Goal: Task Accomplishment & Management: Use online tool/utility

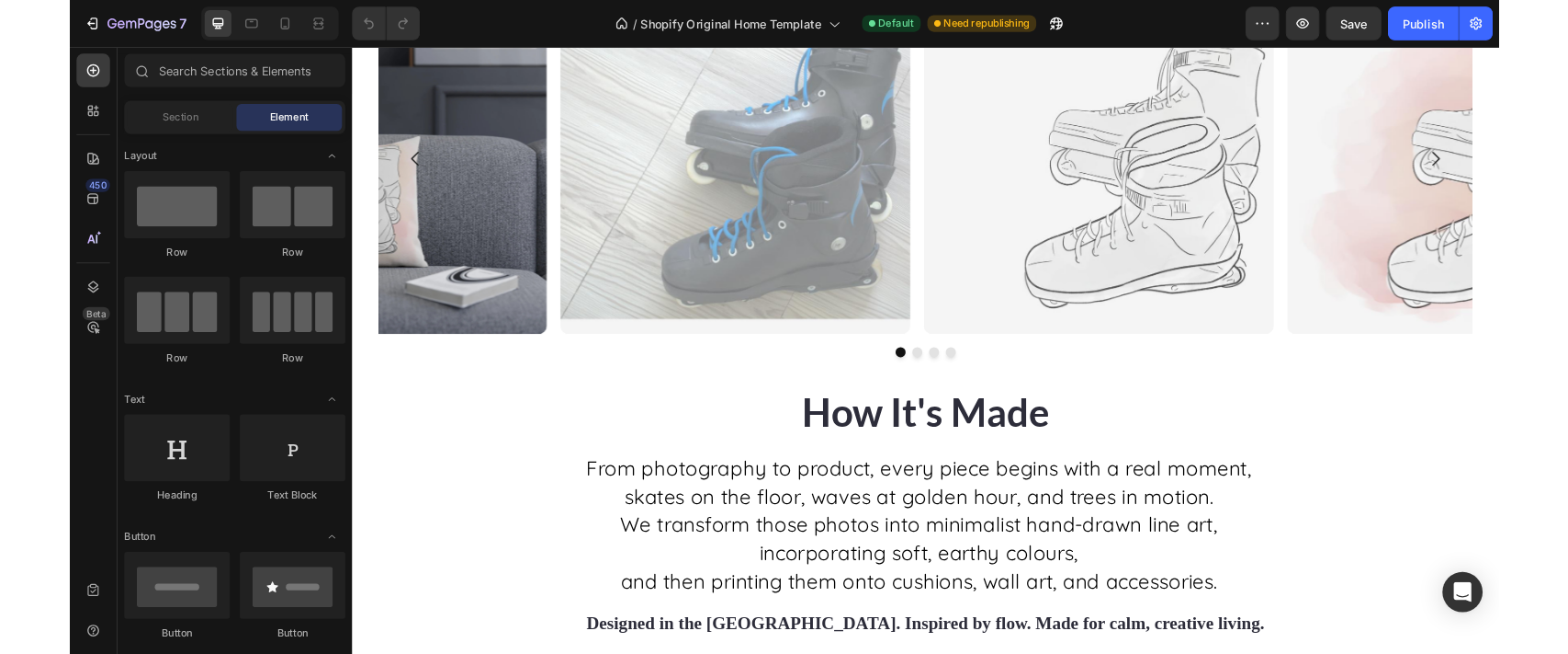
scroll to position [3471, 0]
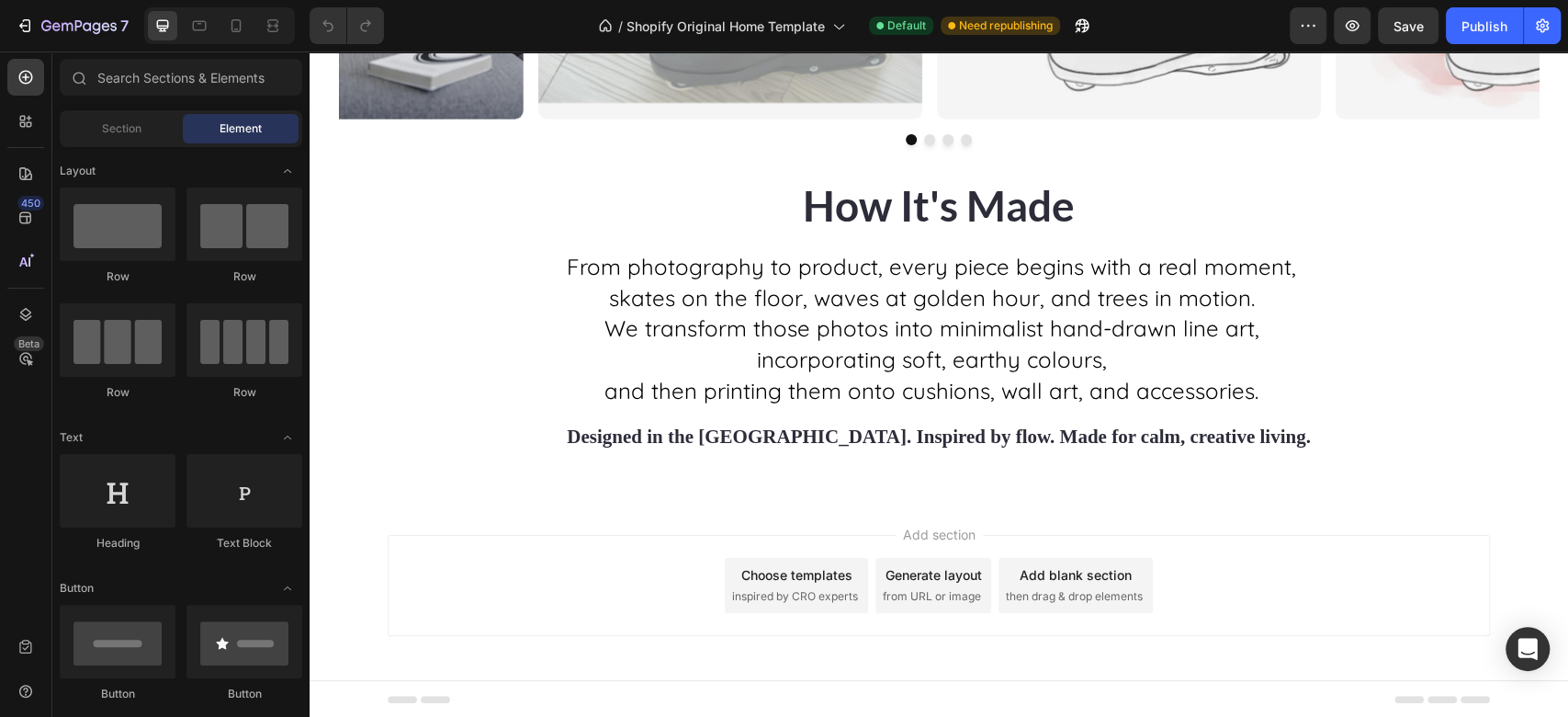
click at [905, 539] on span "Add section" at bounding box center [939, 534] width 87 height 19
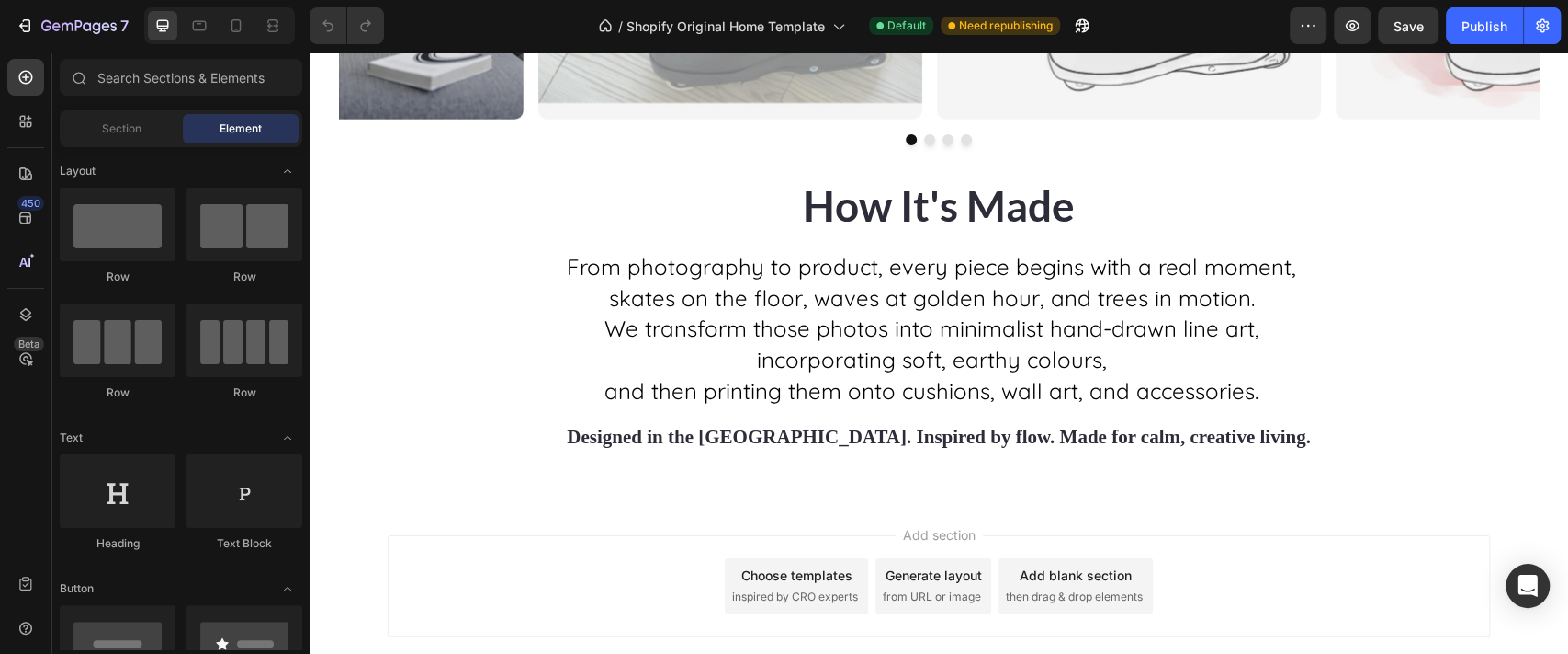
scroll to position [3536, 0]
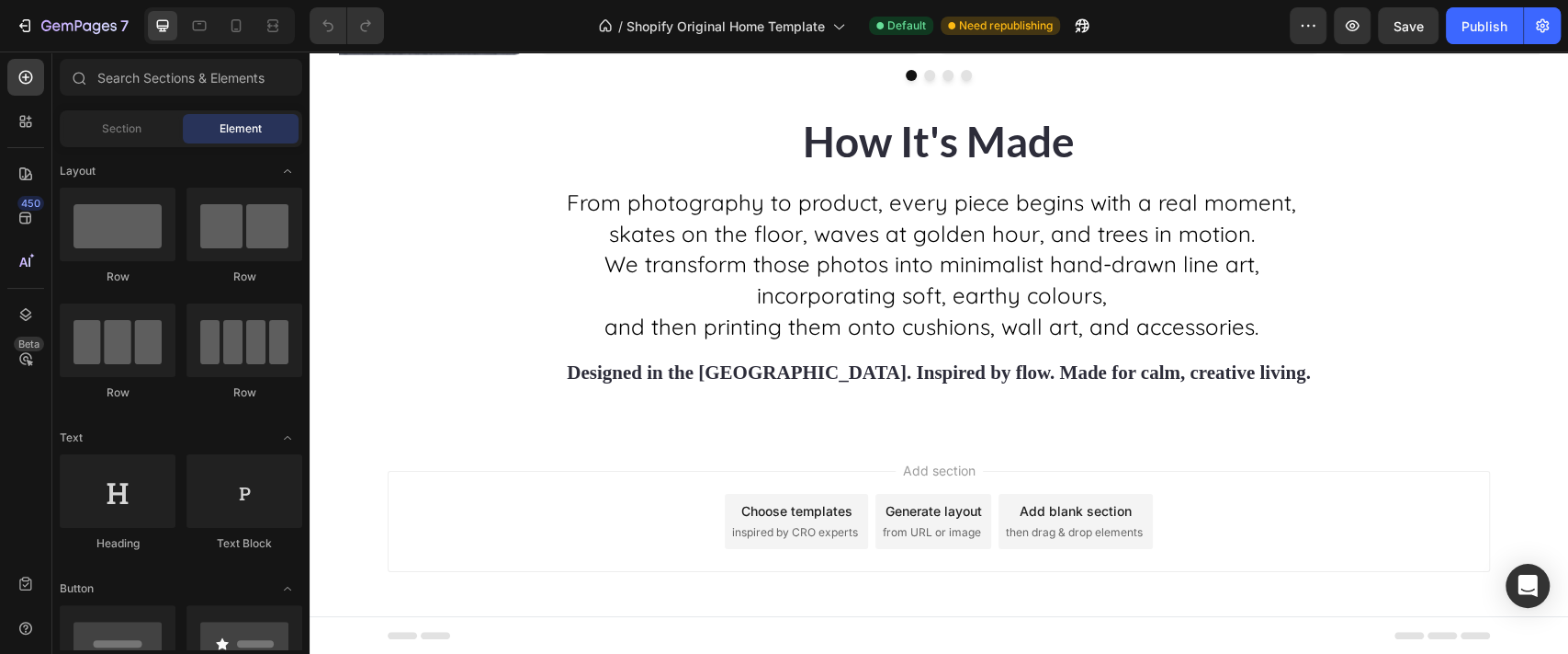
click at [1072, 513] on div "Add blank section" at bounding box center [1076, 510] width 112 height 19
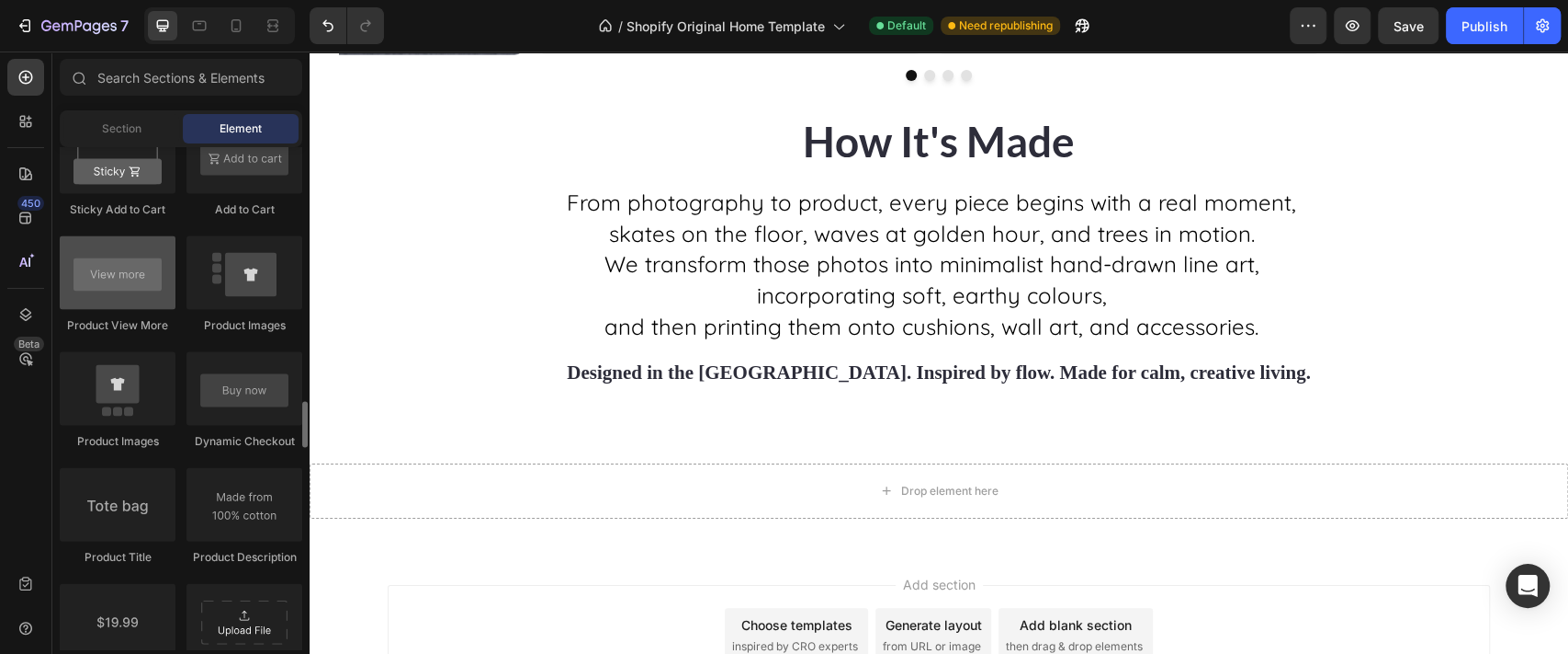
scroll to position [2650, 0]
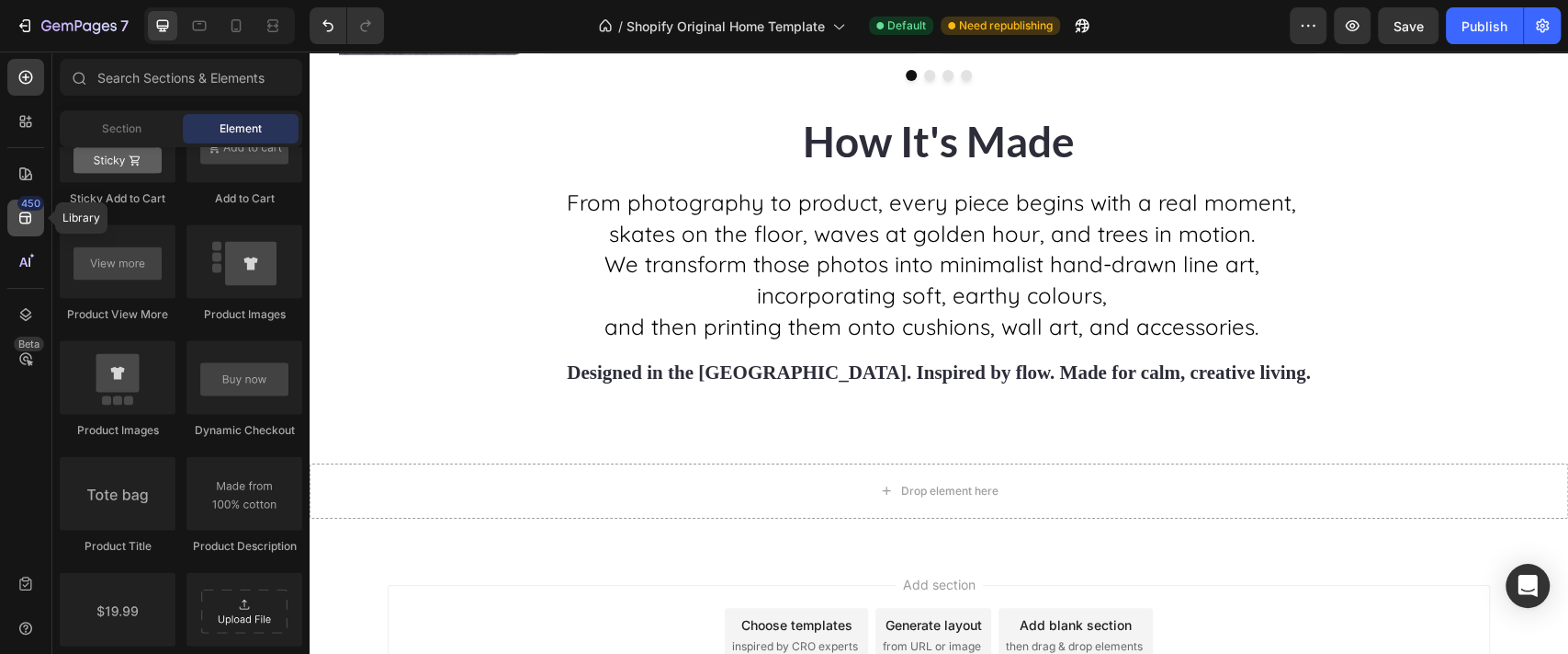
click at [24, 224] on icon at bounding box center [26, 217] width 18 height 18
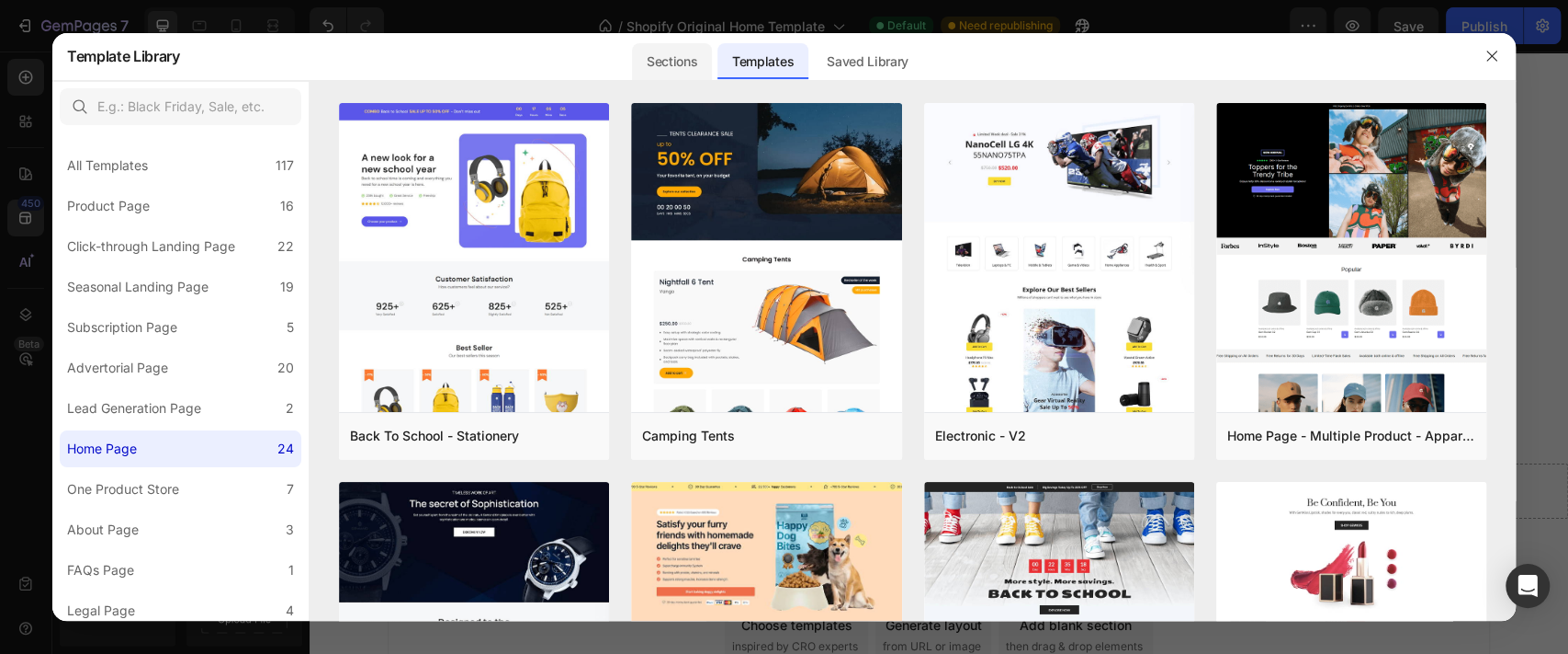
click at [690, 69] on div "Sections" at bounding box center [672, 61] width 80 height 37
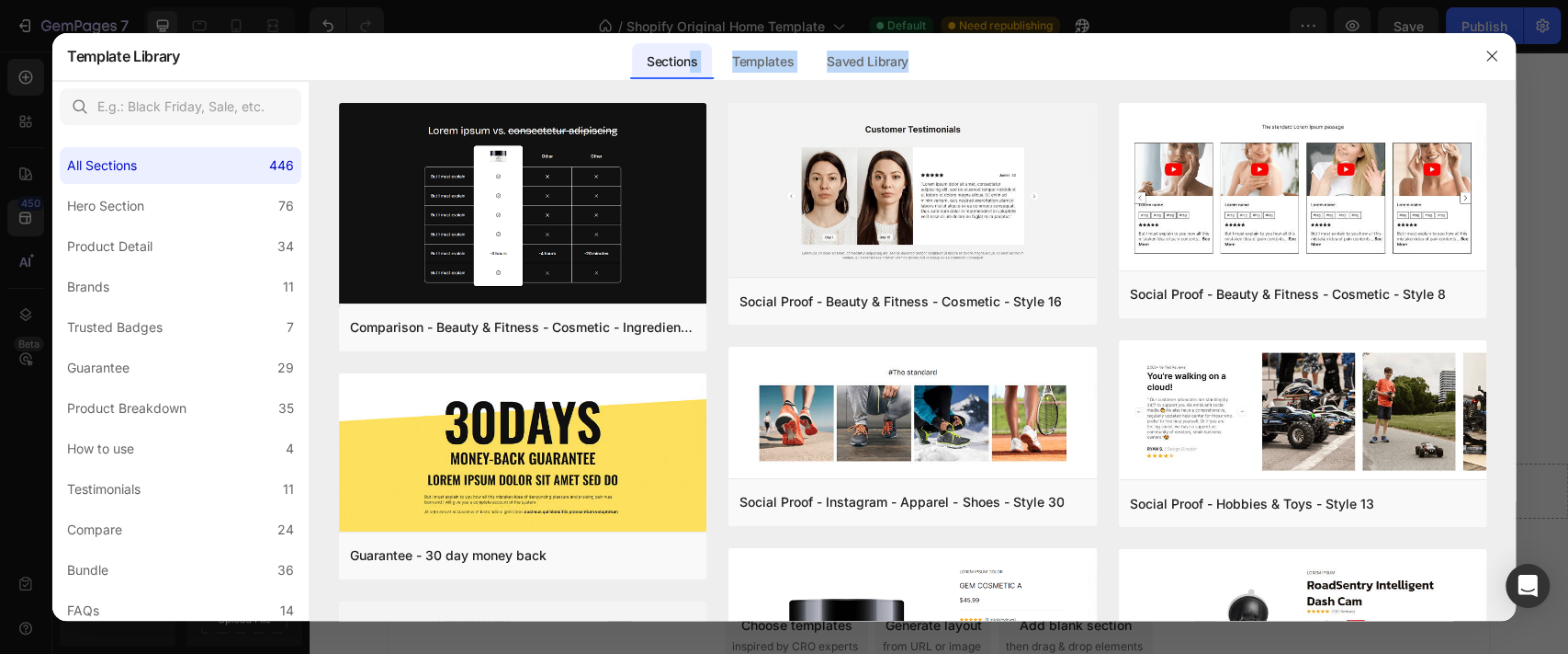
drag, startPoint x: 690, startPoint y: 69, endPoint x: 1076, endPoint y: 59, distance: 386.1
click at [1076, 59] on div "Sections Templates Existing pages Saved Library Templates Saved Library" at bounding box center [776, 56] width 1193 height 48
click at [1486, 58] on icon "button" at bounding box center [1492, 57] width 15 height 15
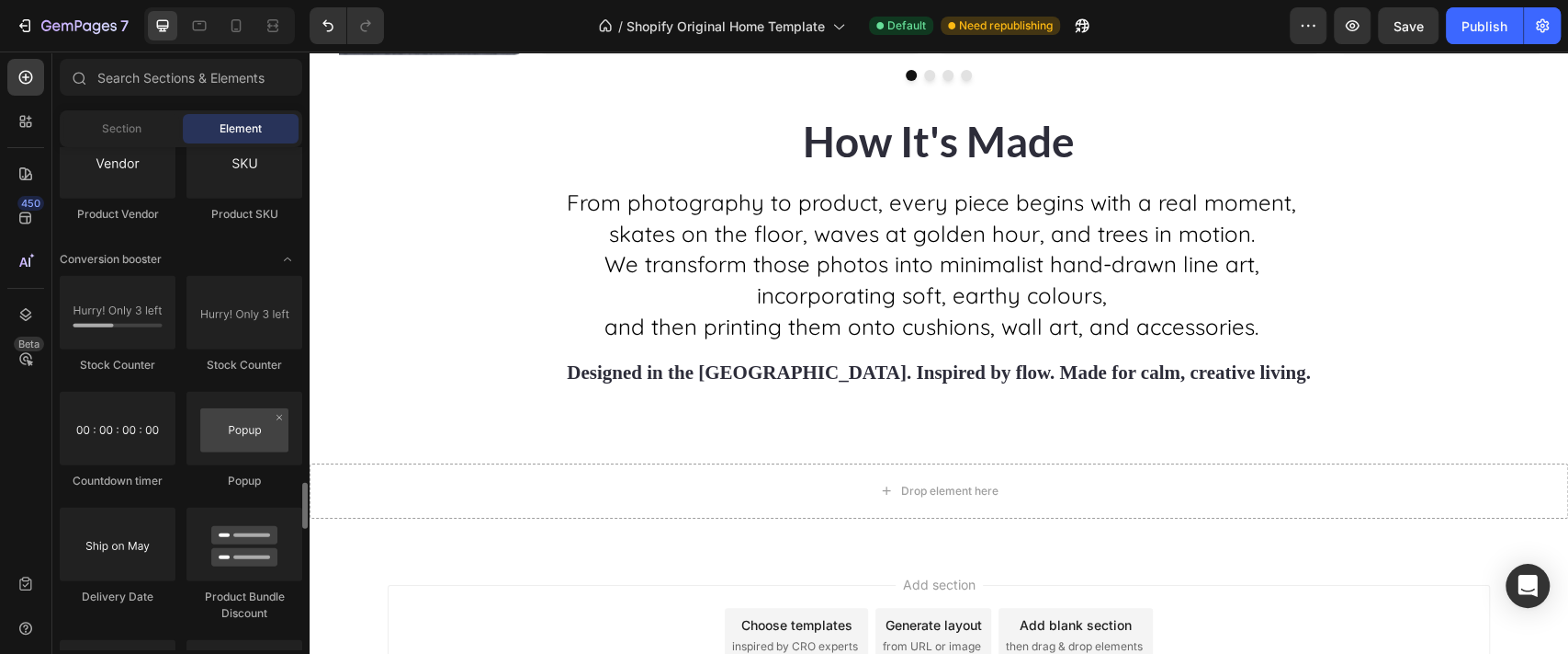
scroll to position [3569, 0]
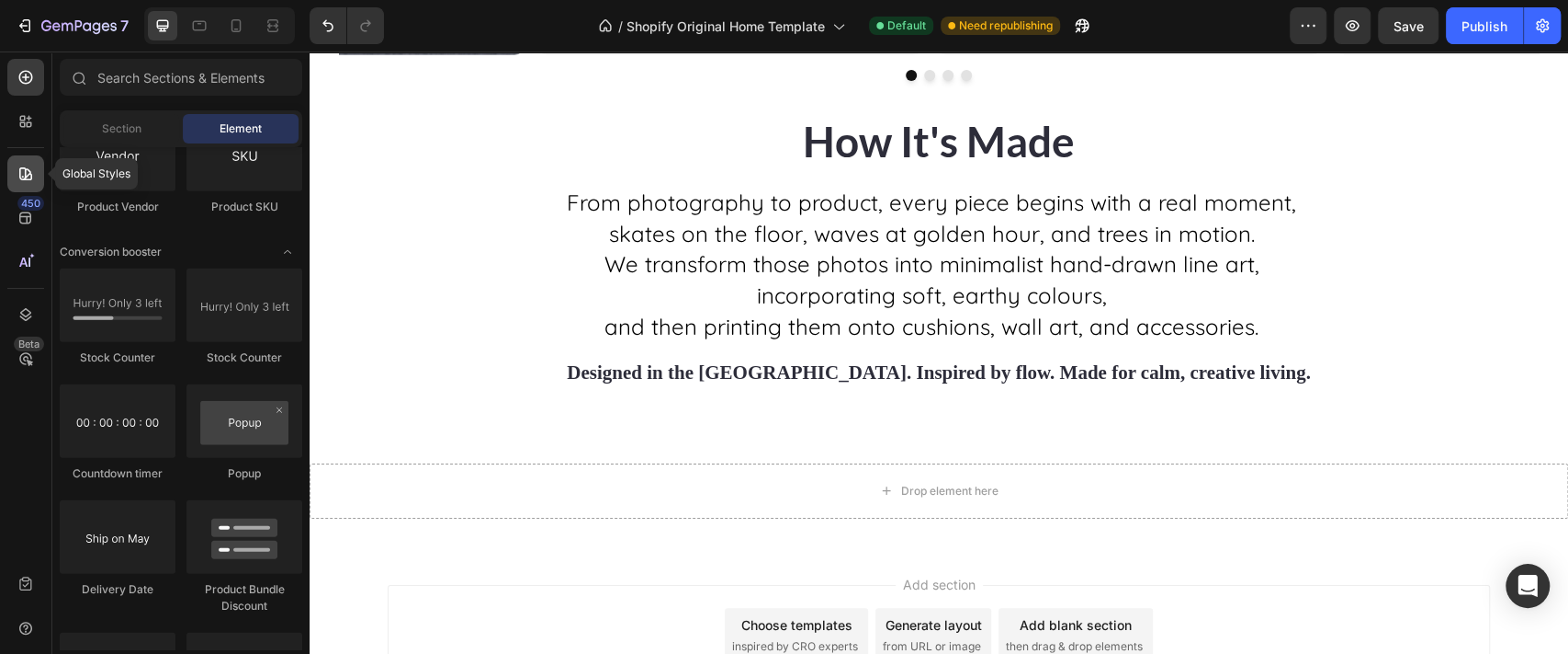
click at [18, 176] on icon at bounding box center [26, 173] width 18 height 18
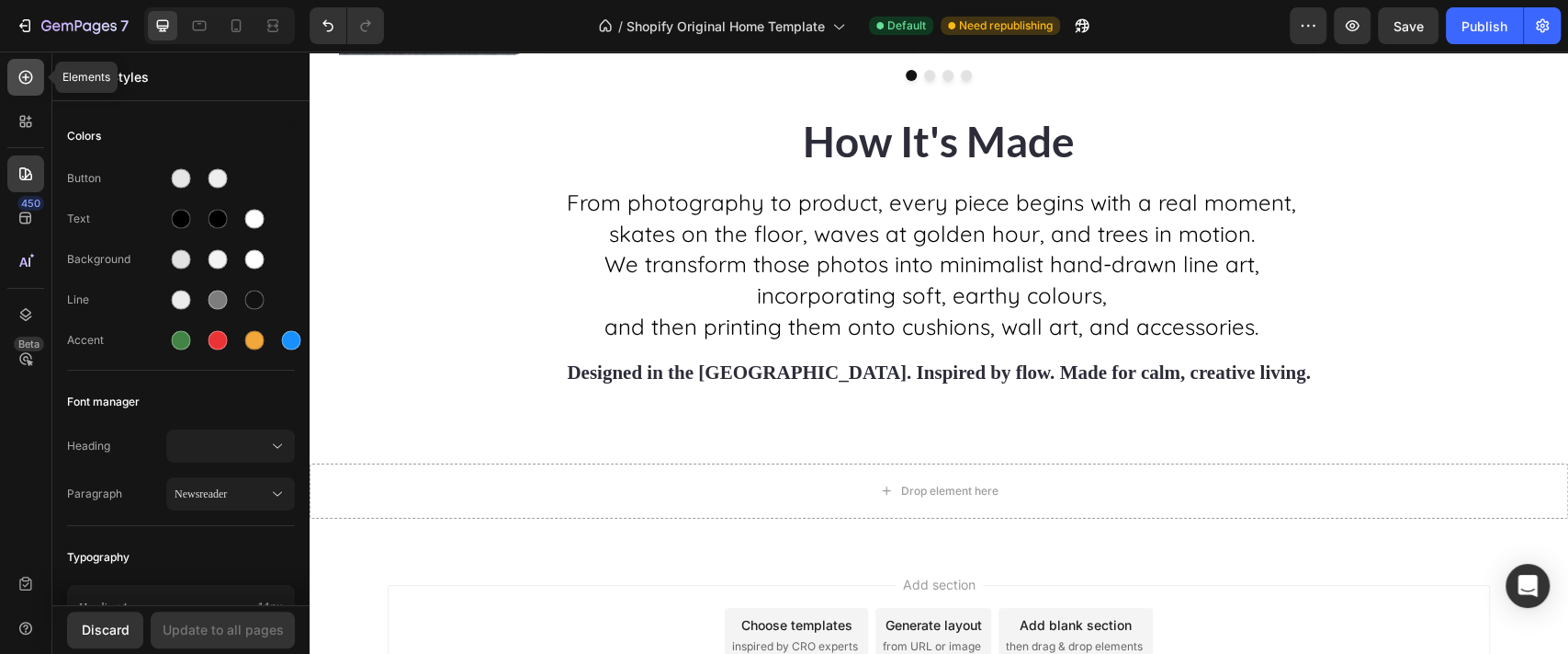
click at [22, 87] on div at bounding box center [26, 77] width 37 height 37
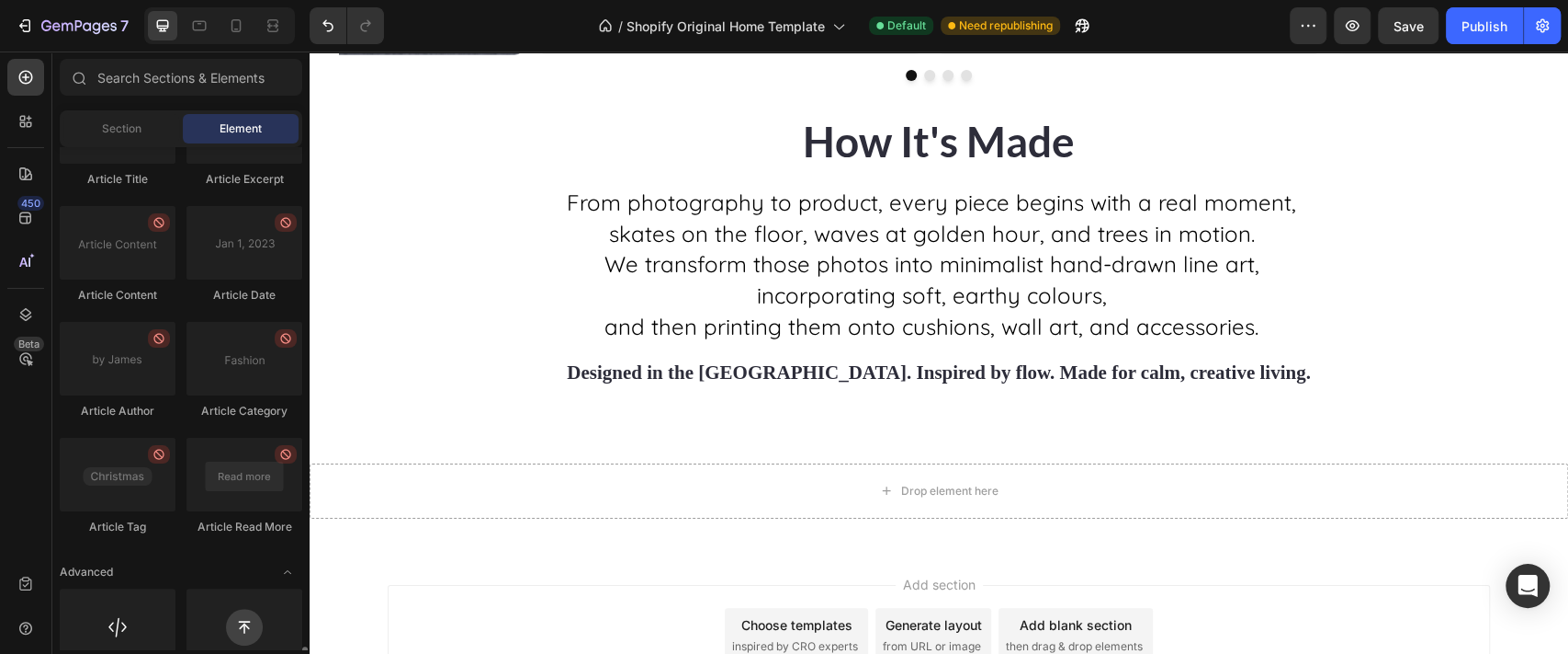
scroll to position [4946, 0]
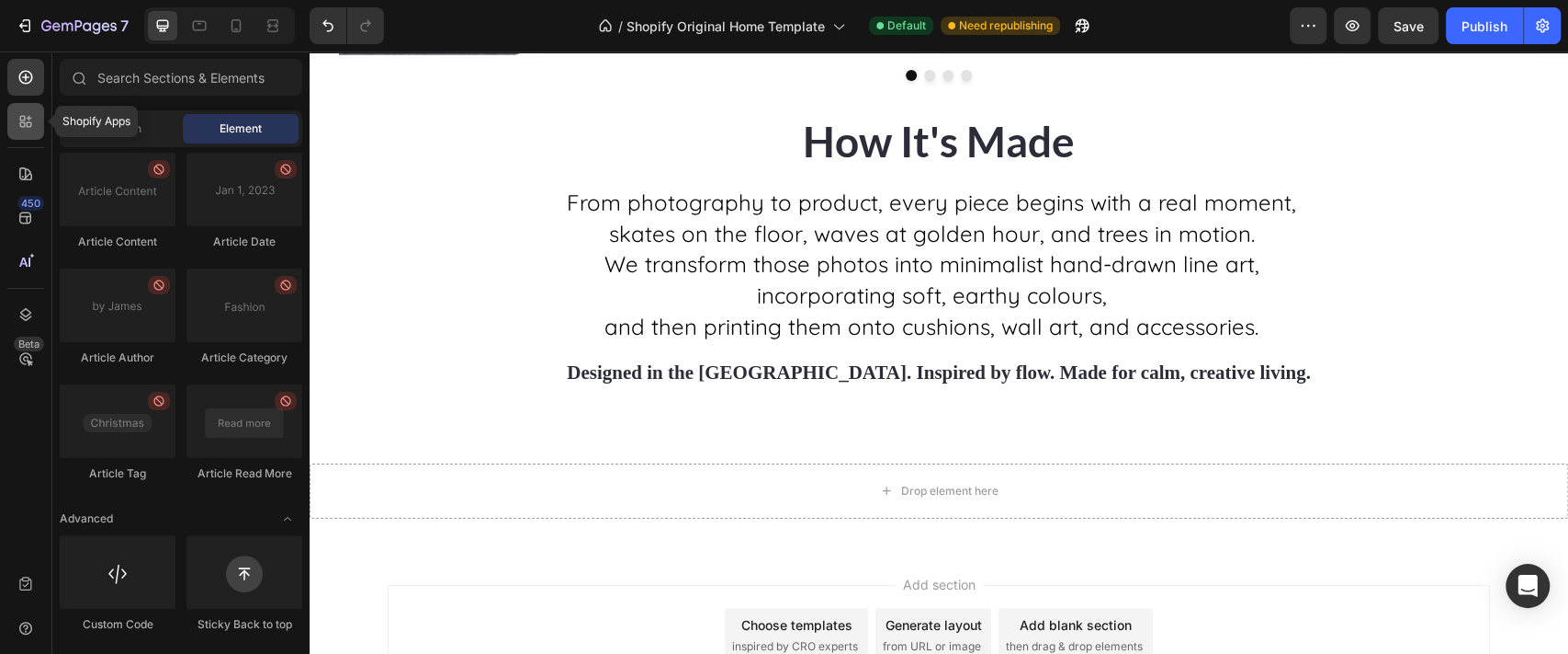
click at [17, 121] on icon at bounding box center [26, 121] width 18 height 18
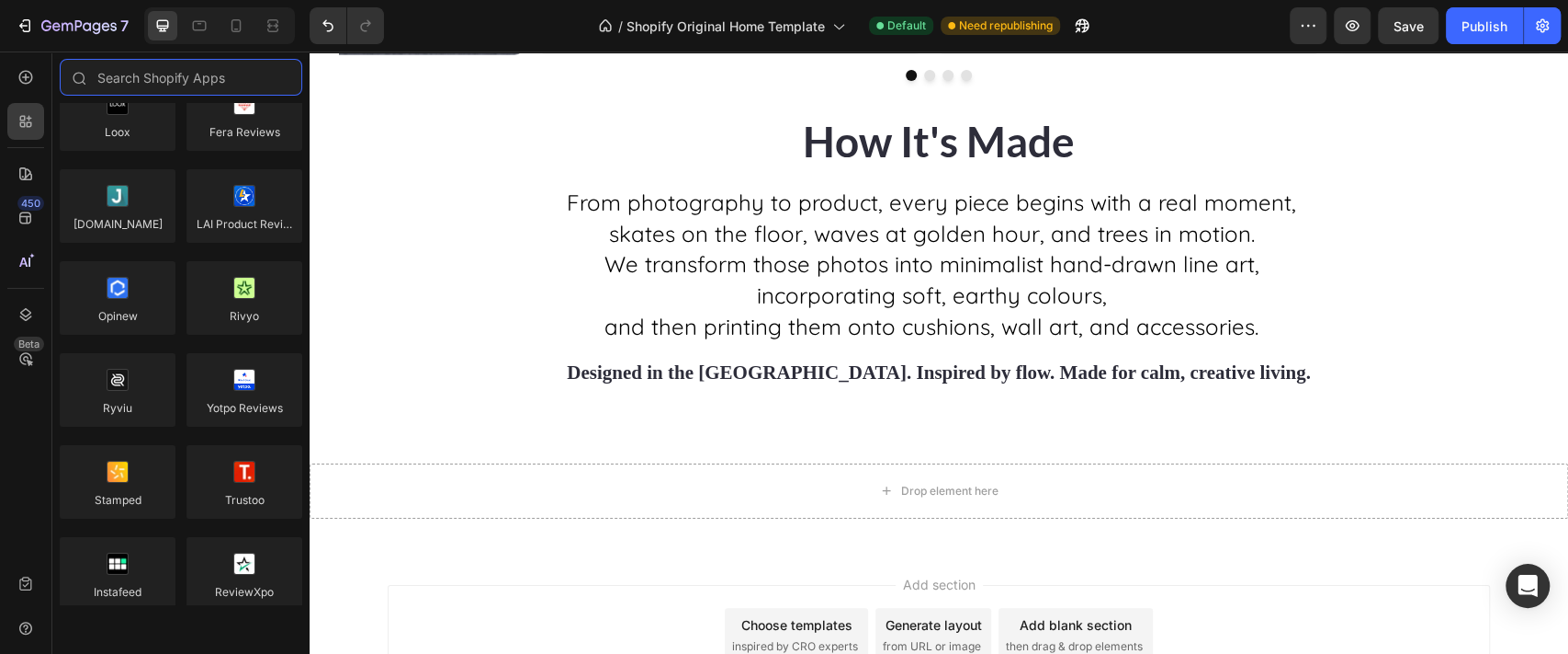
scroll to position [0, 0]
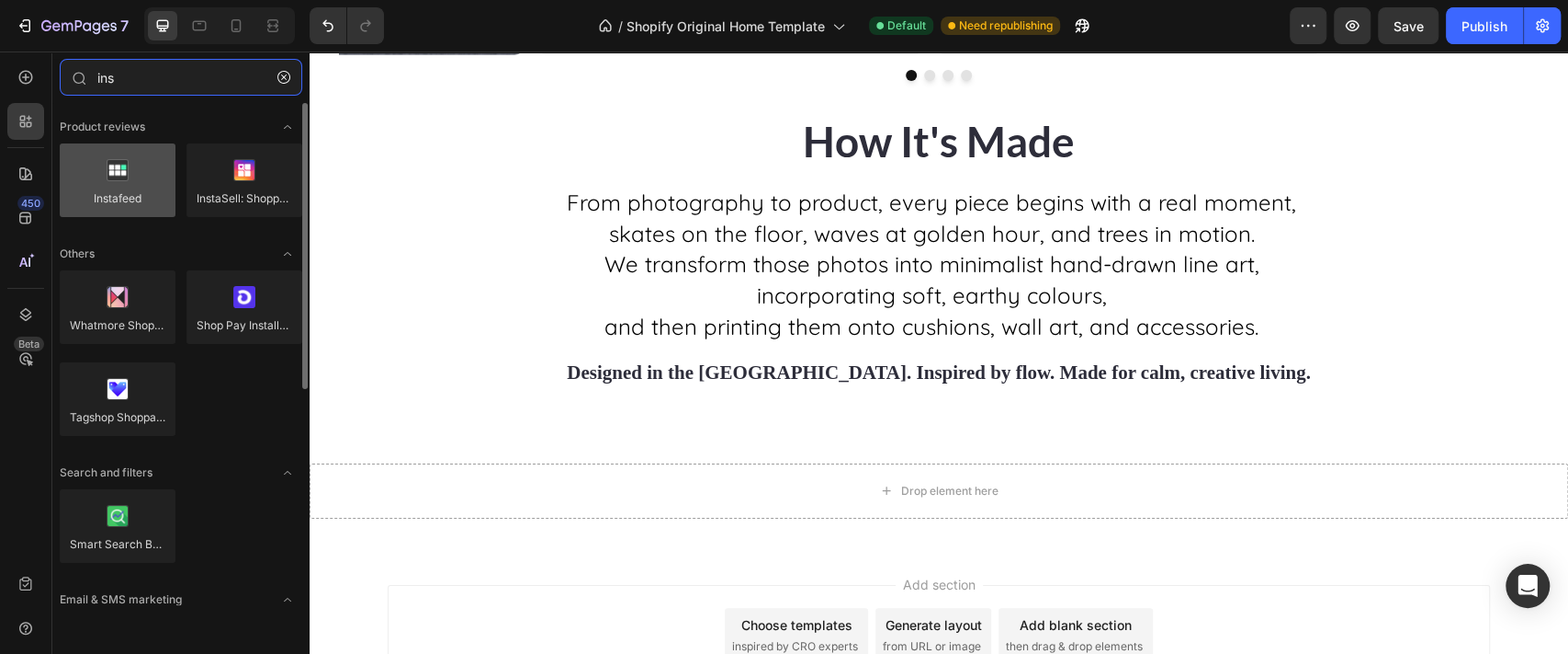
type input "ins"
click at [132, 191] on div at bounding box center [117, 181] width 116 height 74
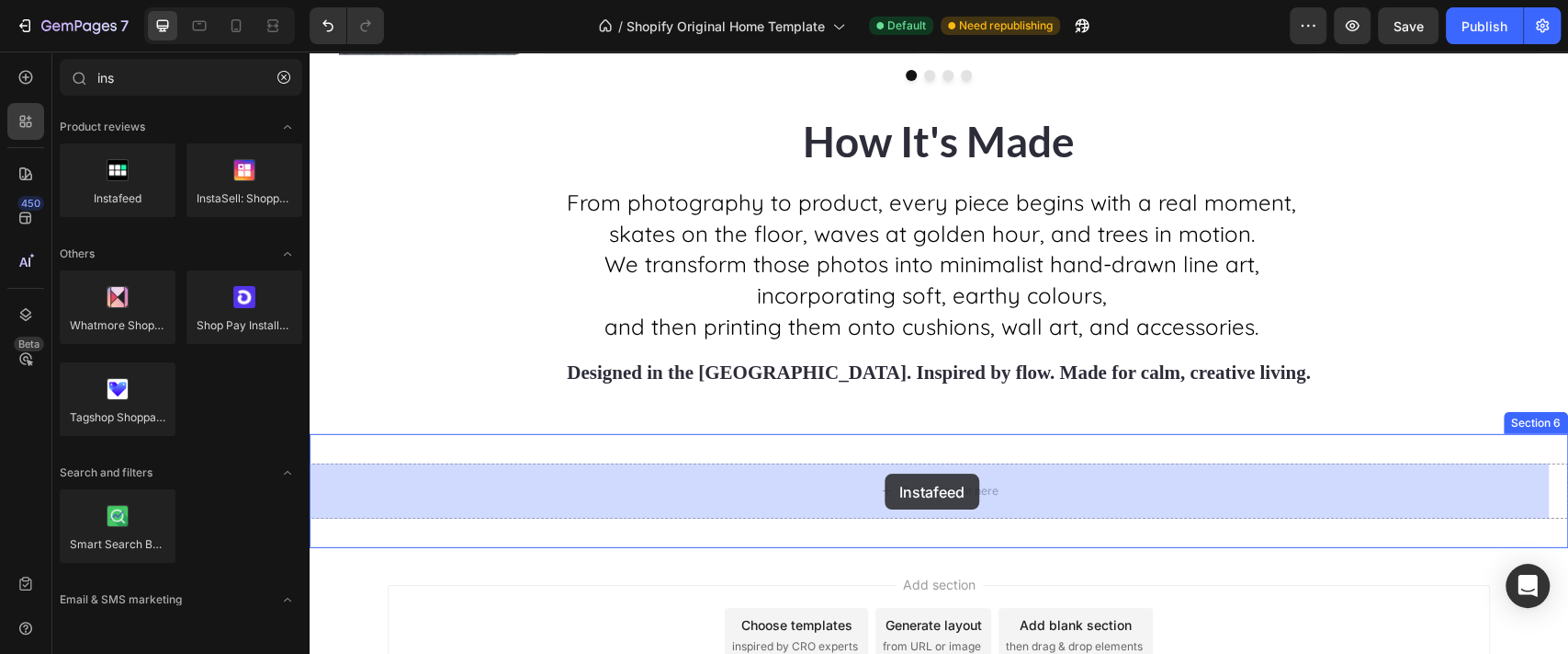
drag, startPoint x: 442, startPoint y: 243, endPoint x: 885, endPoint y: 473, distance: 499.1
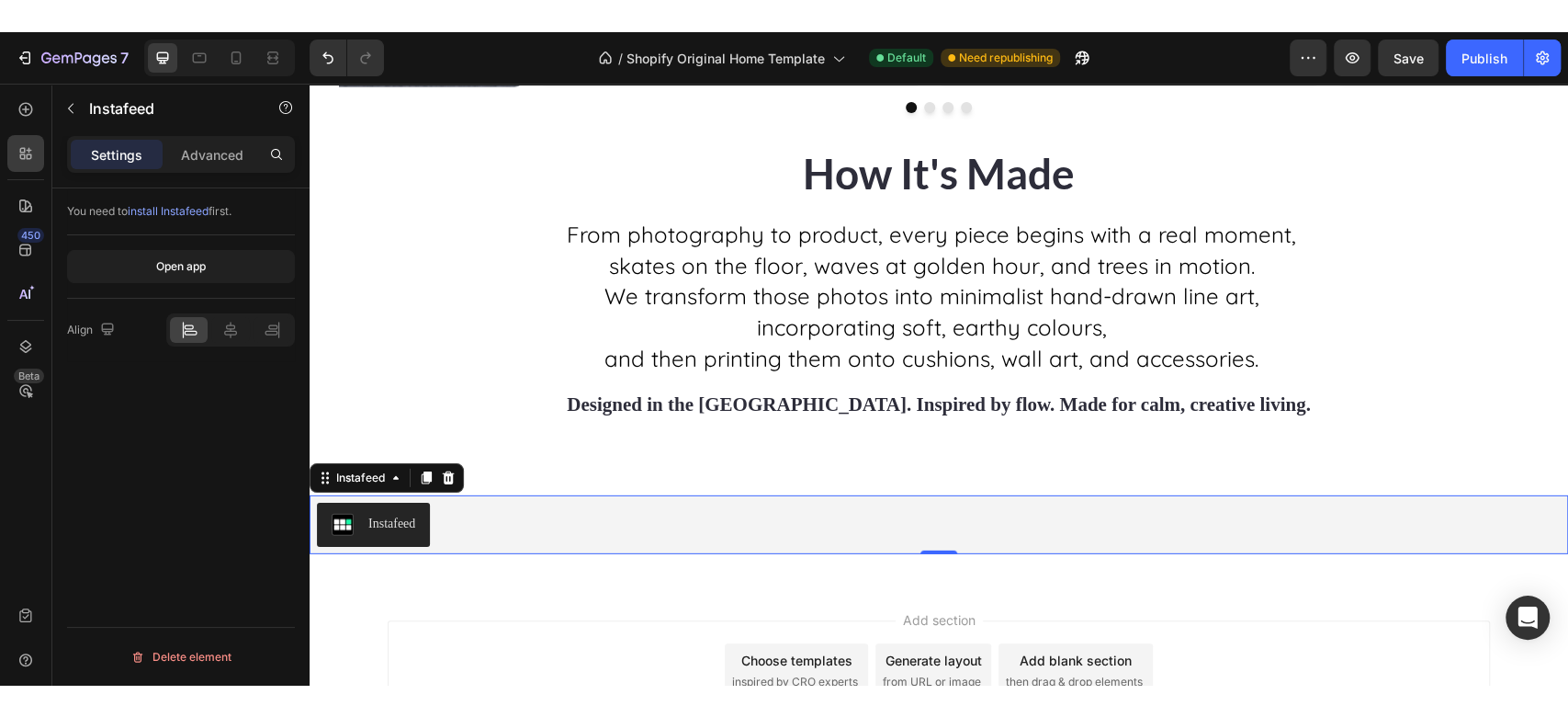
scroll to position [3651, 0]
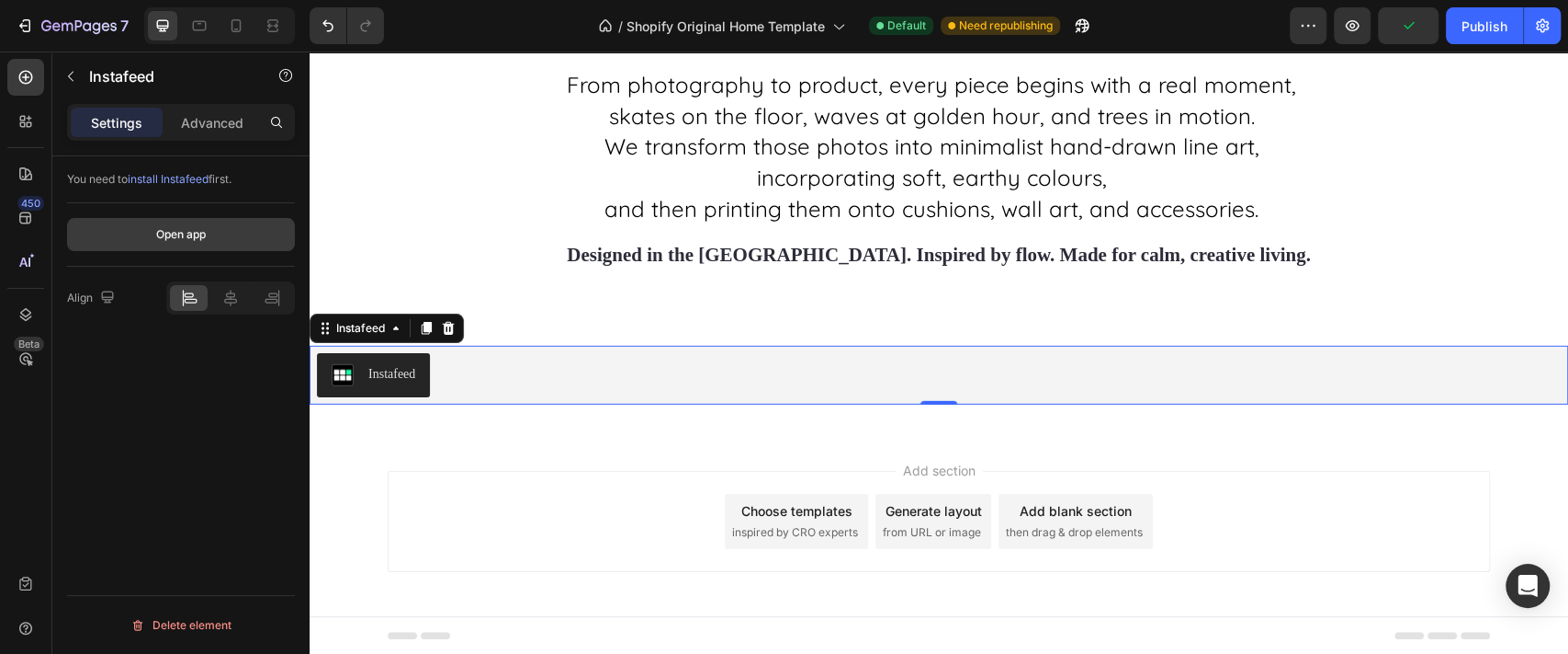
click at [191, 235] on div "Open app" at bounding box center [180, 234] width 50 height 17
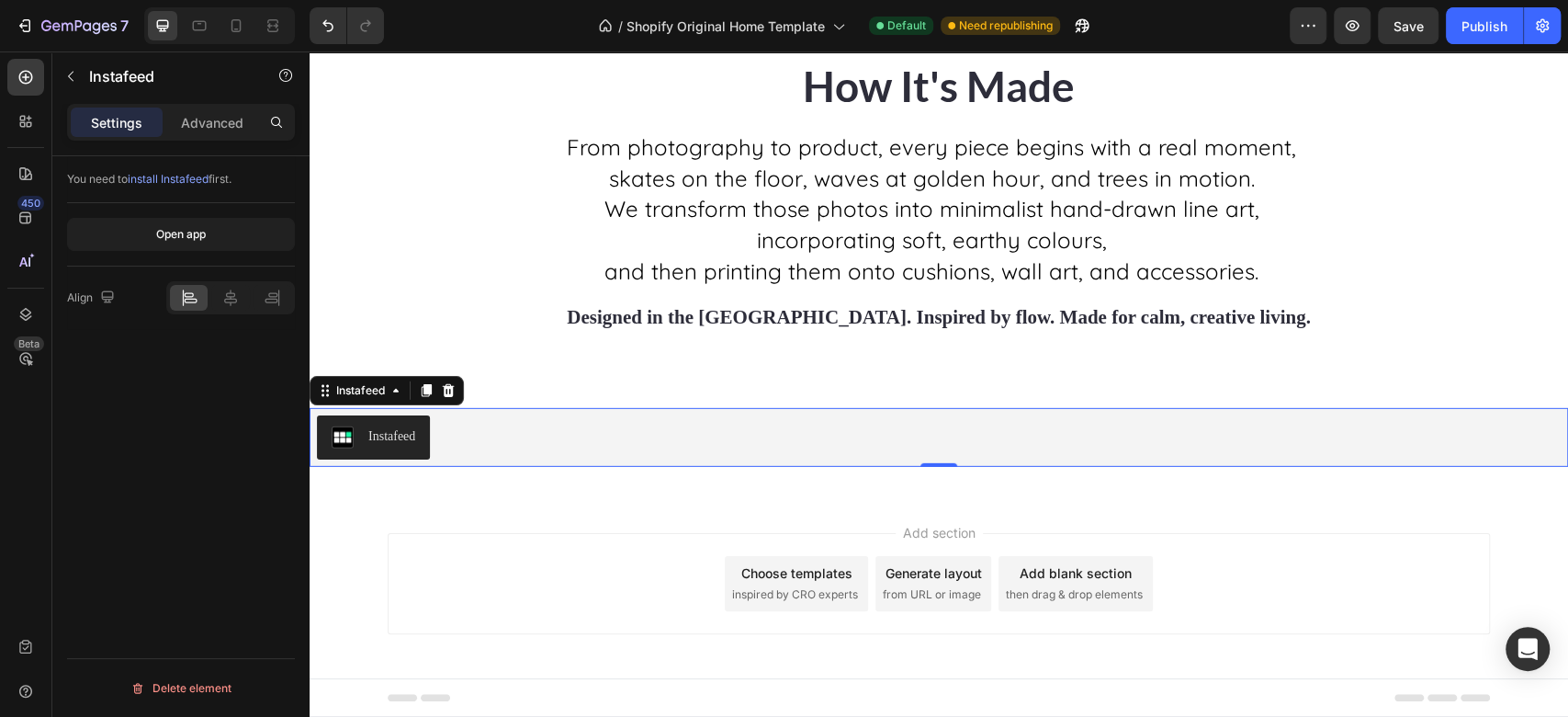
scroll to position [3587, 0]
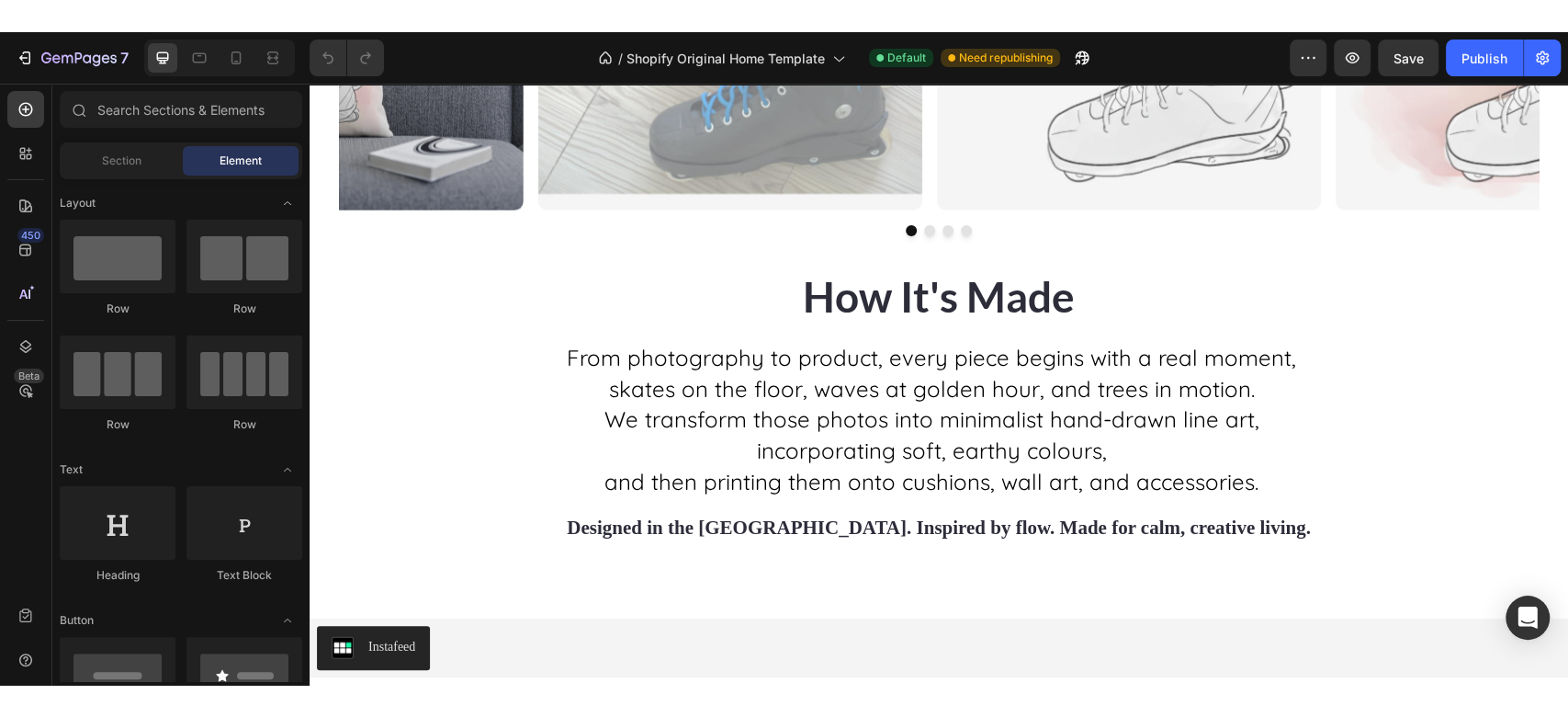
scroll to position [3405, 0]
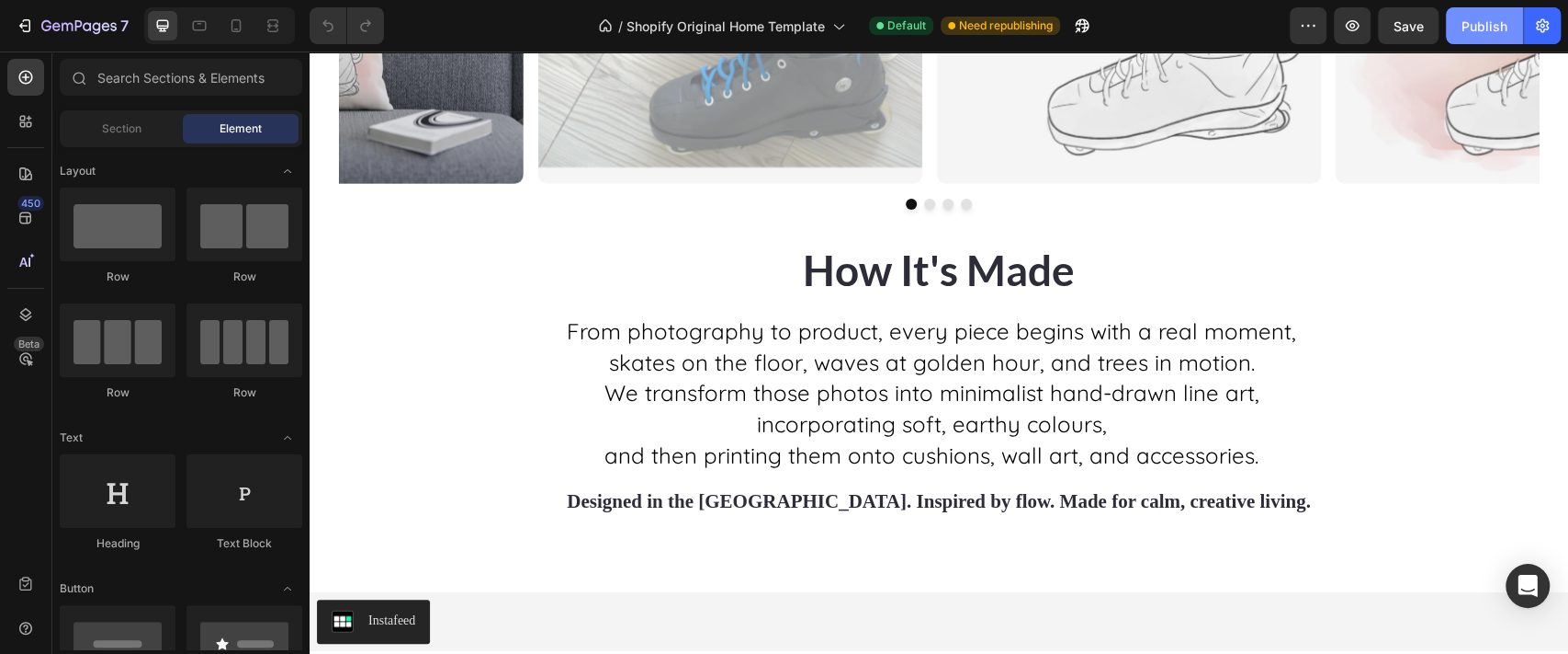
click at [1492, 23] on div "Publish" at bounding box center [1484, 26] width 46 height 19
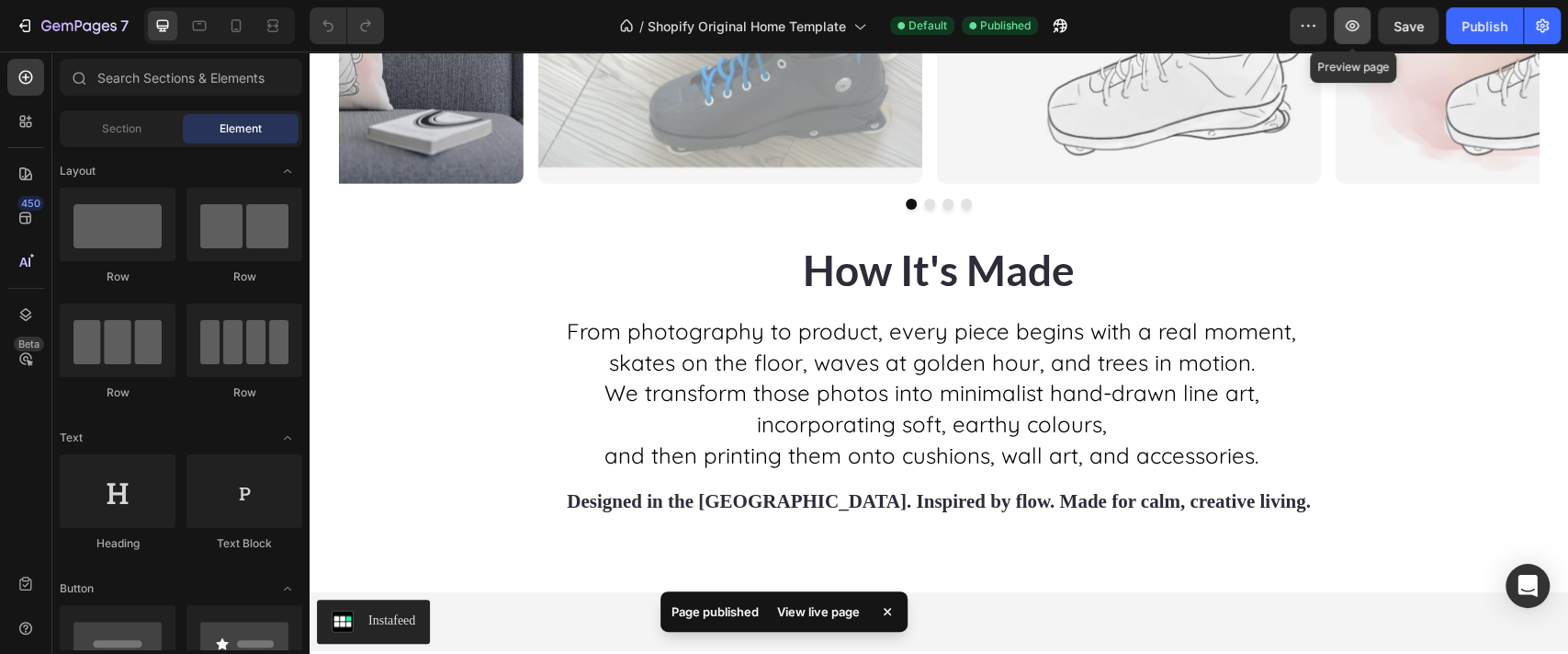
click at [1350, 26] on icon "button" at bounding box center [1352, 26] width 18 height 18
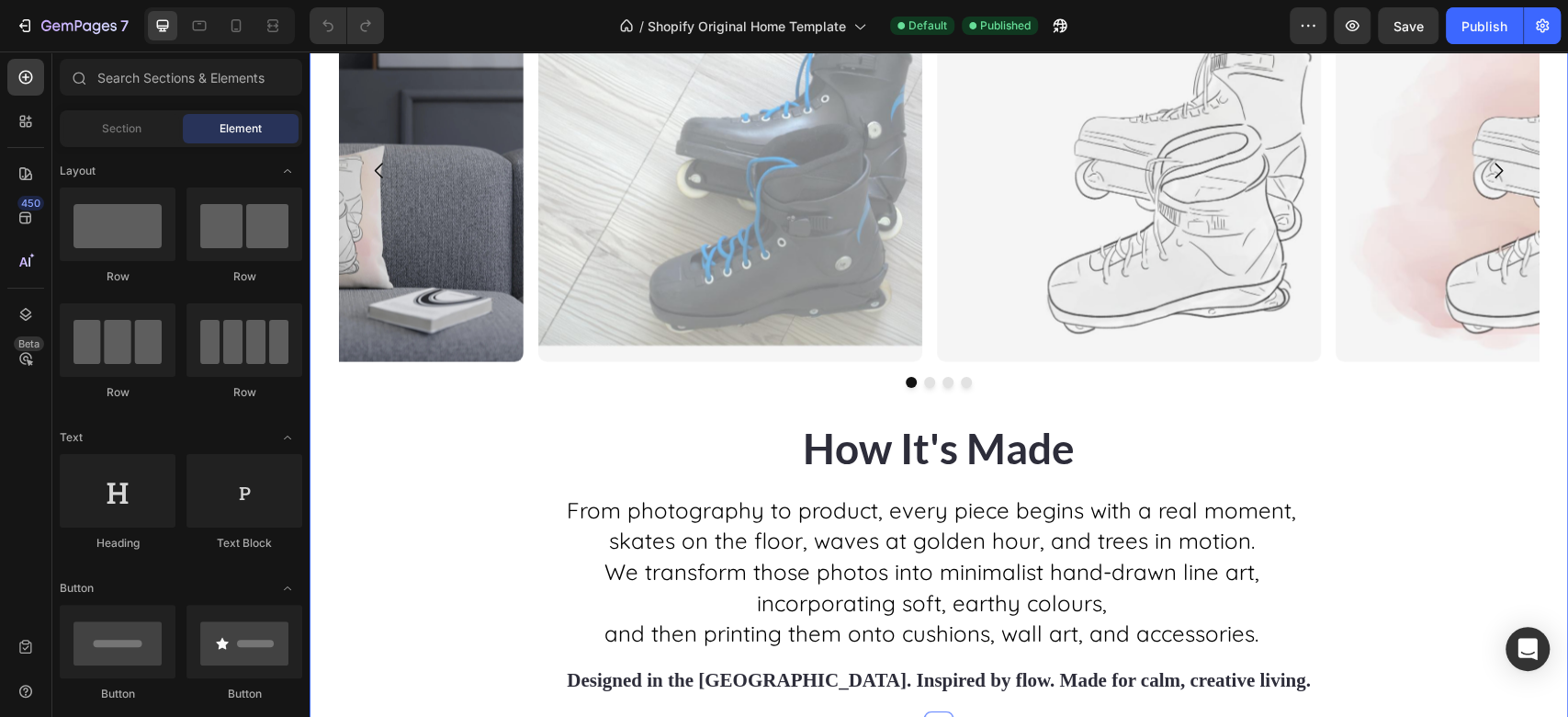
scroll to position [2602, 0]
